Goal: Task Accomplishment & Management: Use online tool/utility

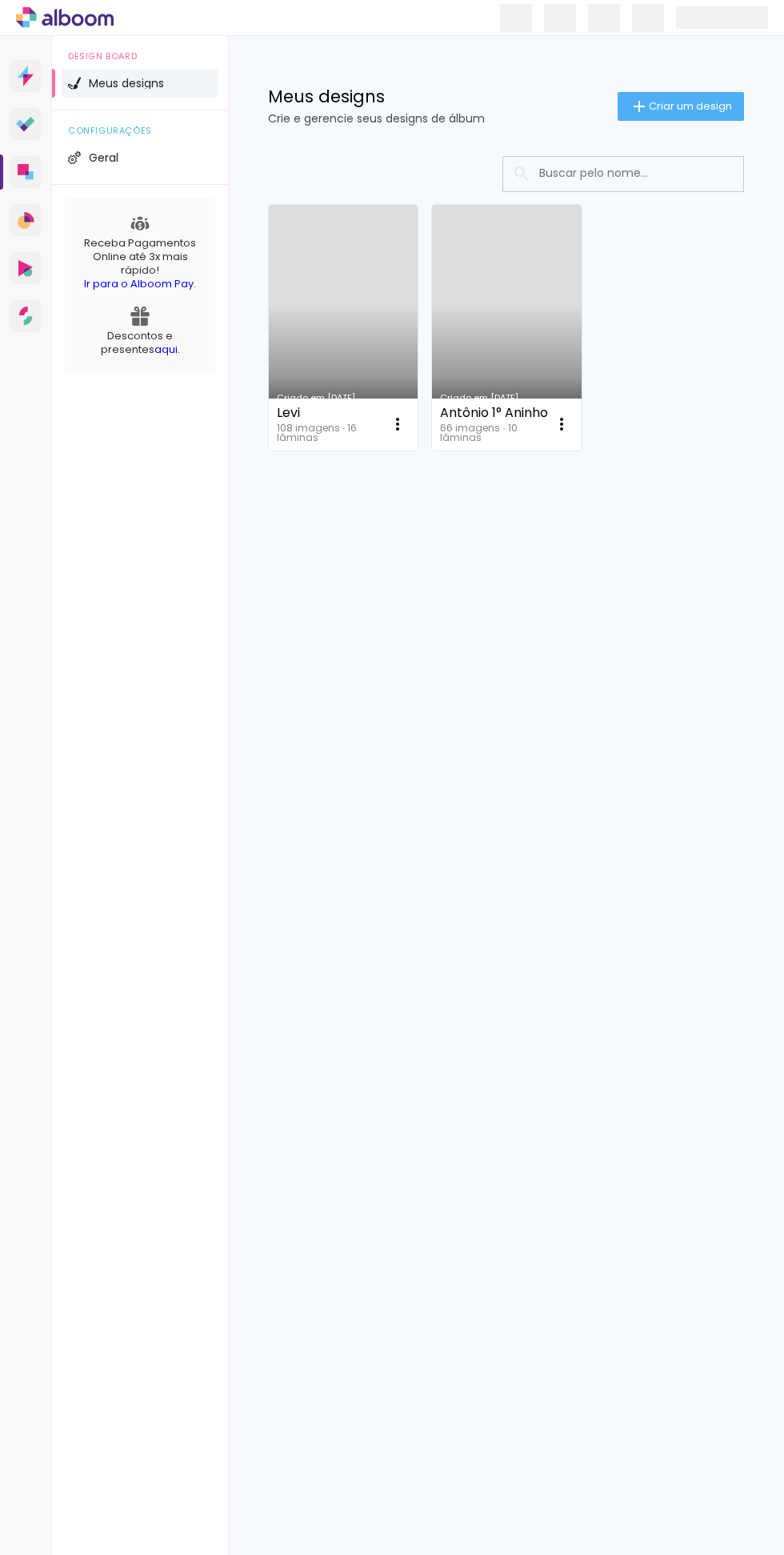
click at [318, 412] on div "Levi" at bounding box center [331, 412] width 109 height 13
click at [339, 289] on link "Criado em [DATE]" at bounding box center [343, 327] width 148 height 246
